Goal: Task Accomplishment & Management: Use online tool/utility

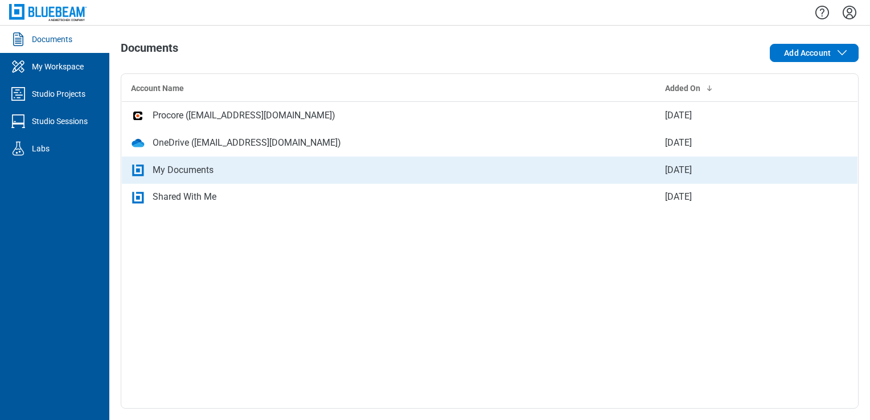
click at [178, 166] on div "My Documents" at bounding box center [183, 170] width 61 height 14
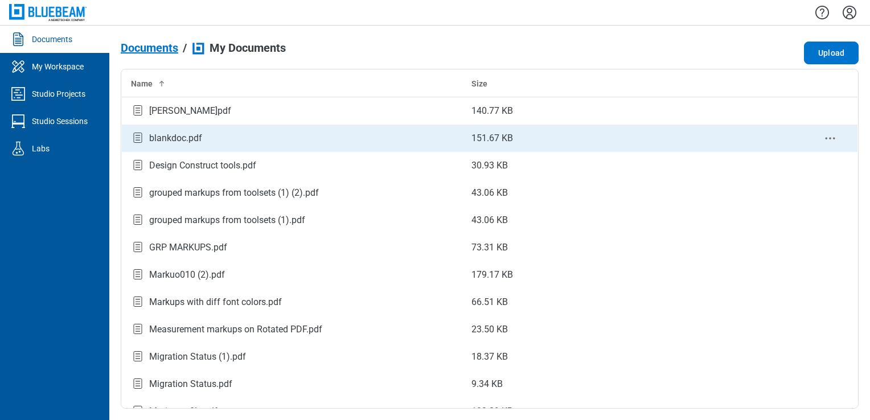
click at [176, 125] on td "blankdoc.pdf" at bounding box center [292, 138] width 341 height 27
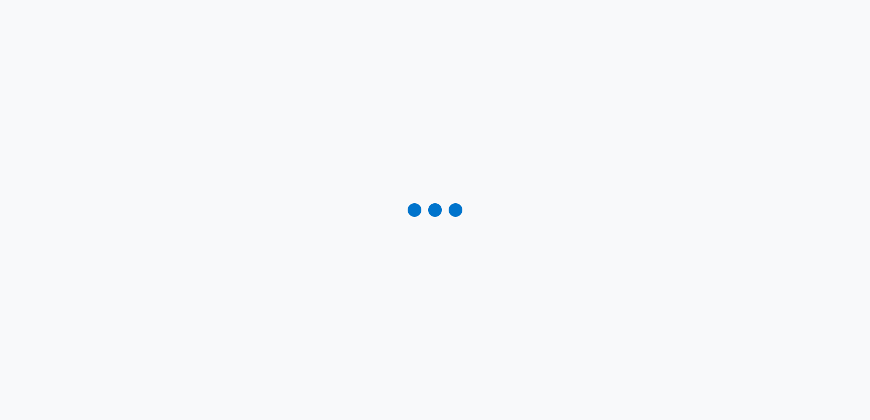
drag, startPoint x: 262, startPoint y: 131, endPoint x: 272, endPoint y: 108, distance: 25.3
click at [272, 108] on div at bounding box center [435, 210] width 870 height 420
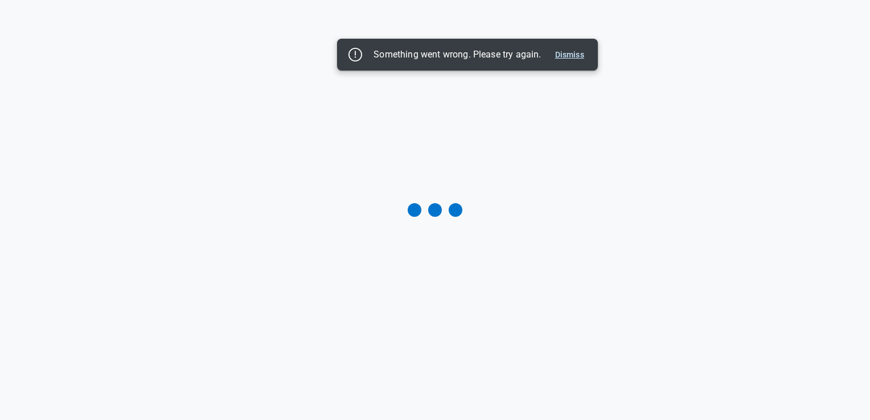
drag, startPoint x: 581, startPoint y: 56, endPoint x: 558, endPoint y: 56, distance: 23.4
click at [581, 56] on button "Dismiss" at bounding box center [570, 55] width 38 height 14
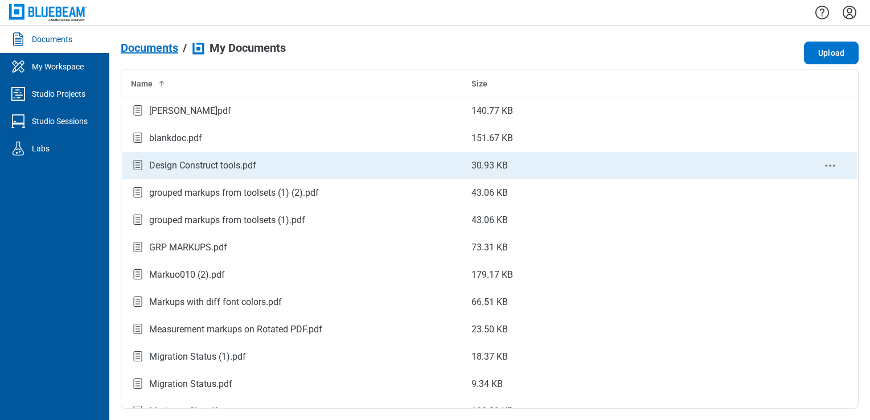
click at [214, 172] on div "Design Construct tools.pdf" at bounding box center [202, 166] width 107 height 14
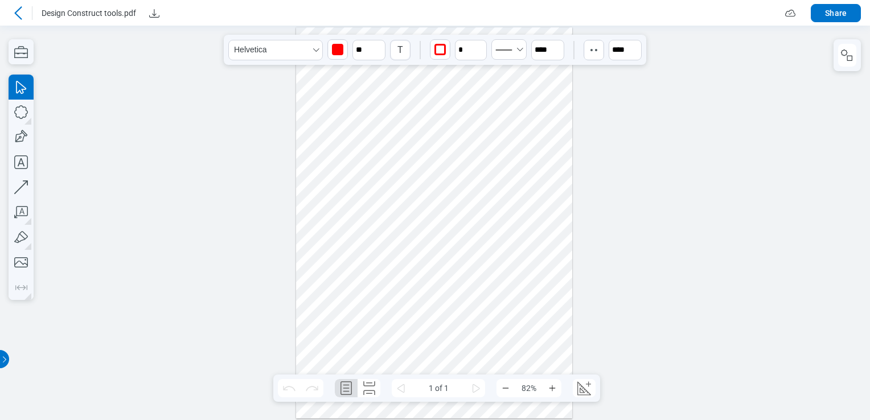
click at [362, 61] on div at bounding box center [434, 222] width 277 height 391
drag, startPoint x: 643, startPoint y: 74, endPoint x: 649, endPoint y: 81, distance: 10.1
drag, startPoint x: 228, startPoint y: 72, endPoint x: 254, endPoint y: 118, distance: 52.3
